Goal: Navigation & Orientation: Go to known website

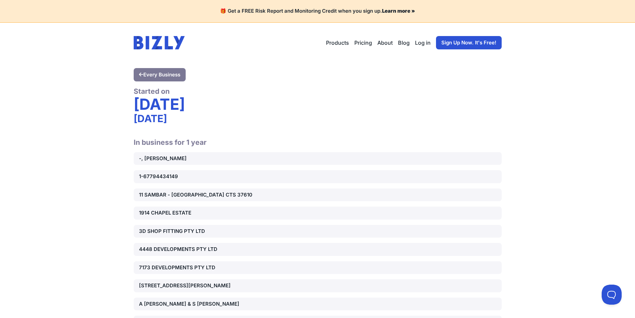
click at [167, 47] on img at bounding box center [159, 42] width 51 height 13
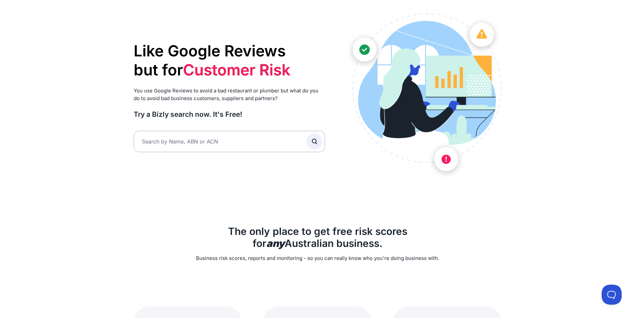
scroll to position [67, 0]
